Goal: Learn about a topic

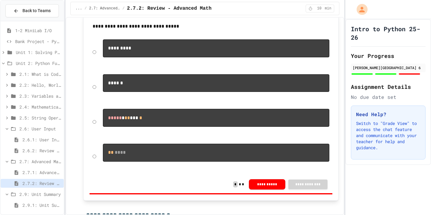
scroll to position [395, 0]
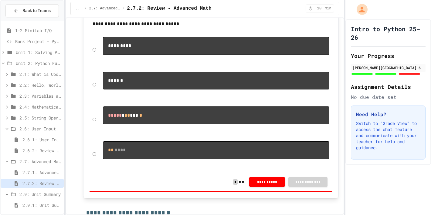
click at [6, 130] on icon at bounding box center [6, 128] width 5 height 5
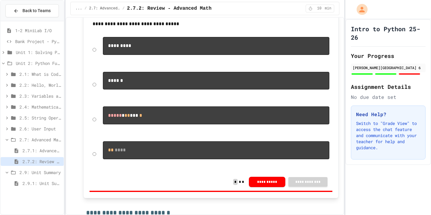
click at [8, 173] on icon at bounding box center [7, 173] width 3 height 2
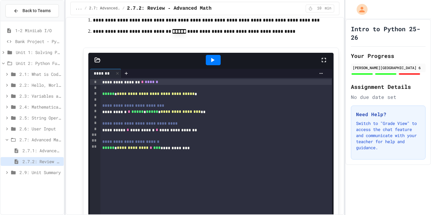
scroll to position [678, 0]
click at [186, 68] on div at bounding box center [214, 60] width 214 height 16
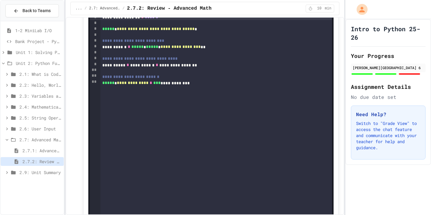
scroll to position [742, 0]
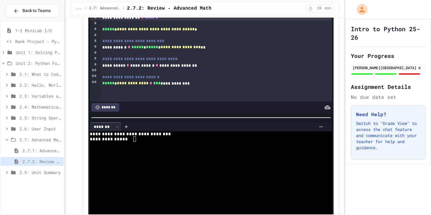
scroll to position [759, 0]
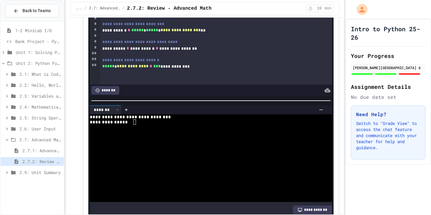
click at [149, 130] on div at bounding box center [207, 127] width 235 height 5
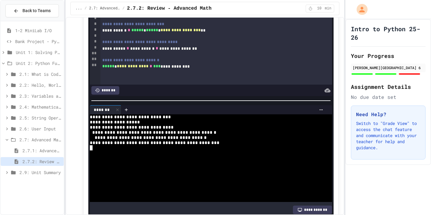
scroll to position [743, 0]
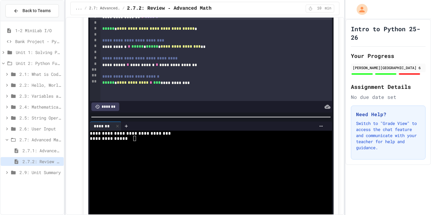
click at [160, 146] on div at bounding box center [207, 143] width 235 height 5
